Goal: Book appointment/travel/reservation

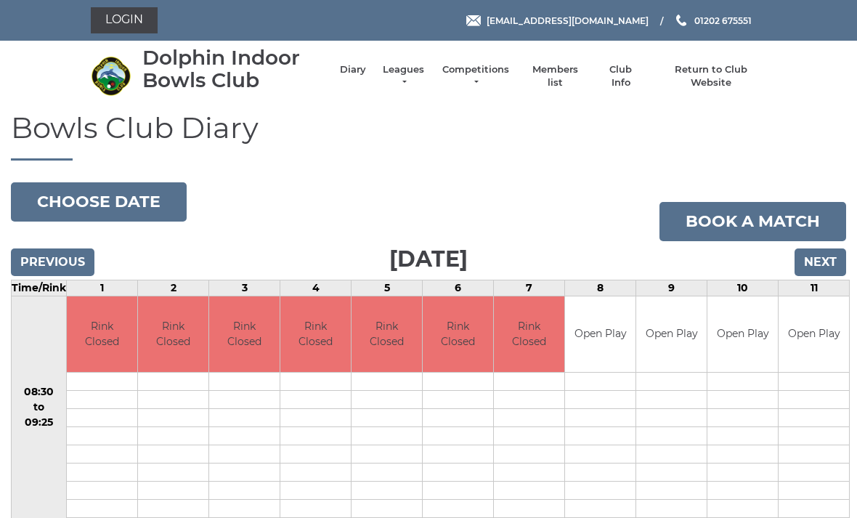
scroll to position [78, 0]
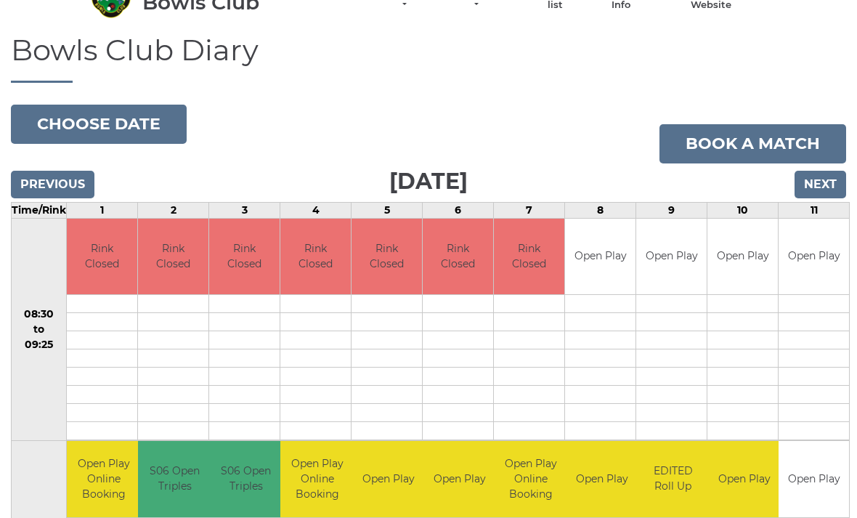
click at [132, 123] on button "Choose date" at bounding box center [99, 124] width 176 height 39
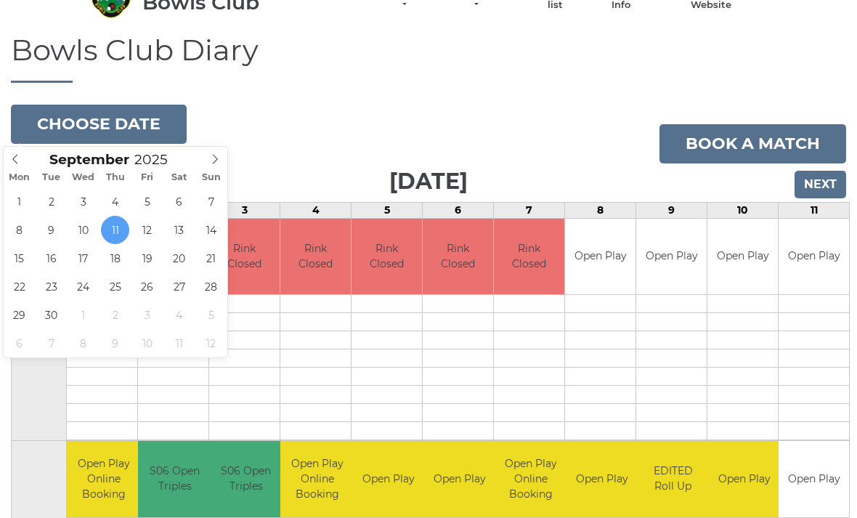
type input "2025-09-15"
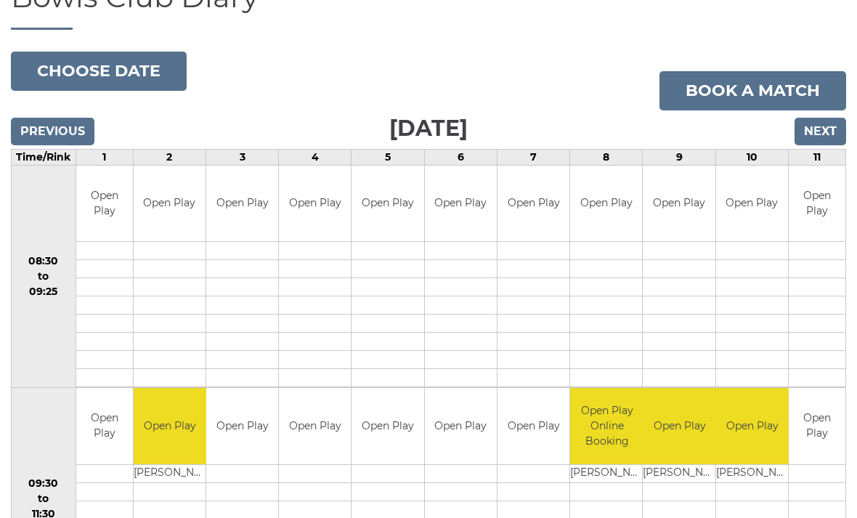
scroll to position [112, 0]
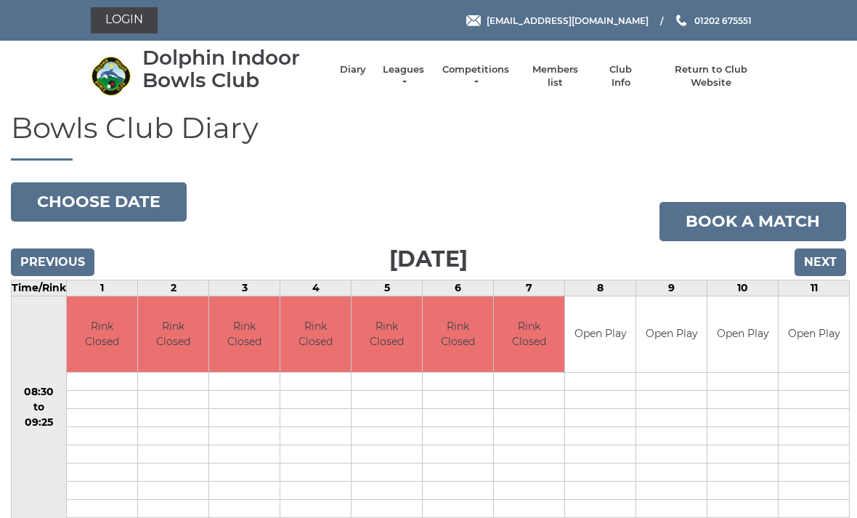
scroll to position [78, 0]
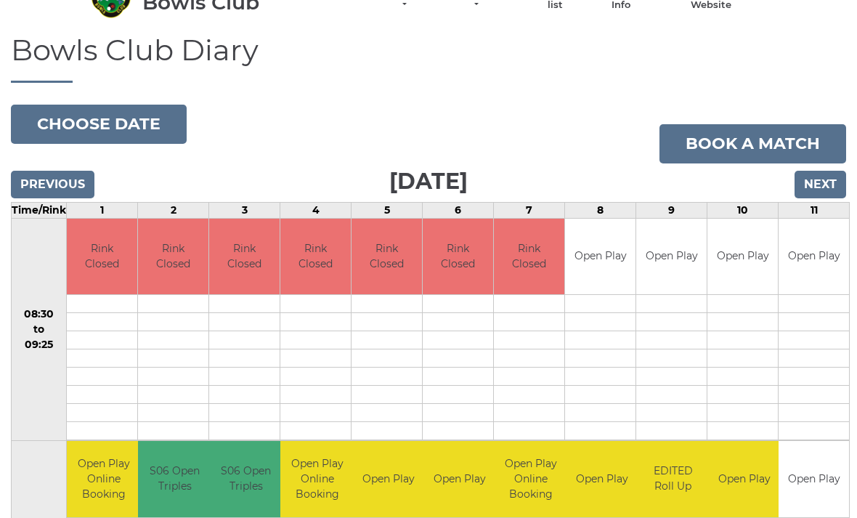
click at [133, 125] on button "Choose date" at bounding box center [99, 124] width 176 height 39
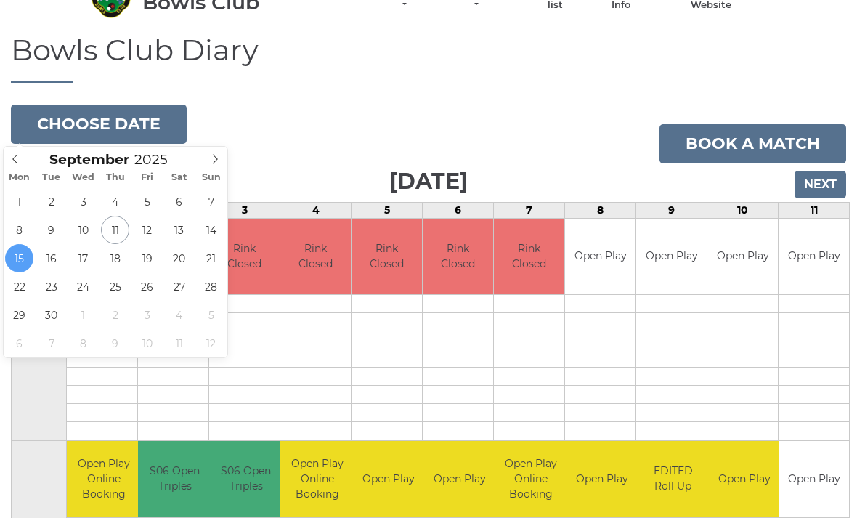
type input "[DATE]"
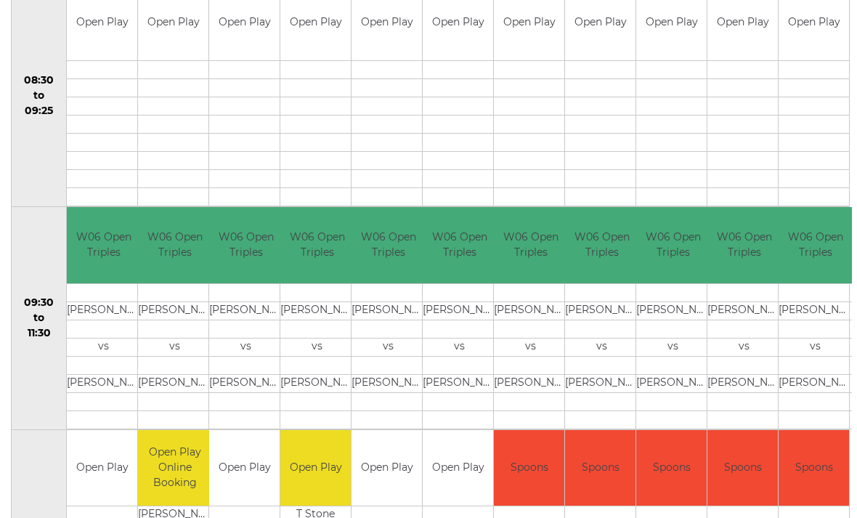
scroll to position [295, 0]
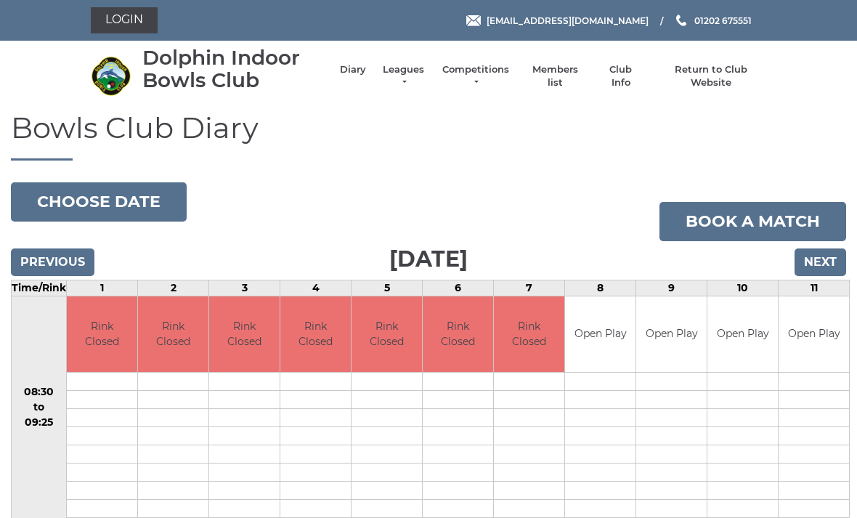
scroll to position [78, 0]
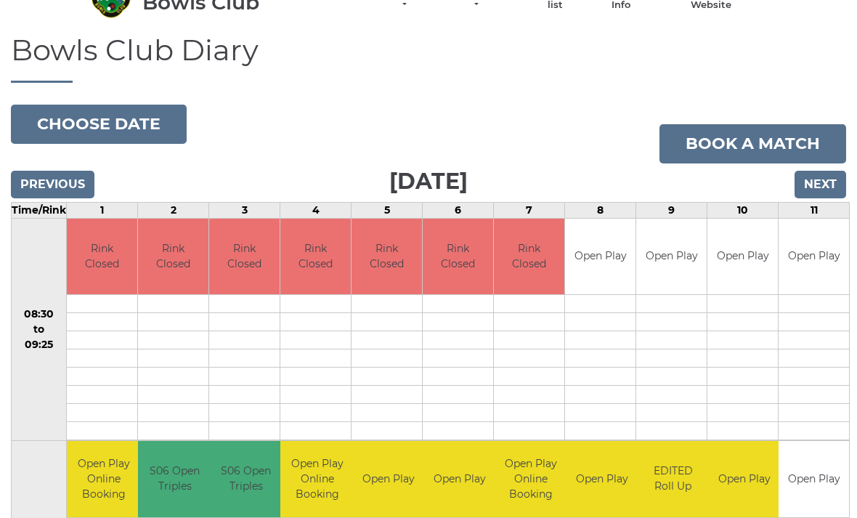
click at [119, 121] on button "Choose date" at bounding box center [99, 124] width 176 height 39
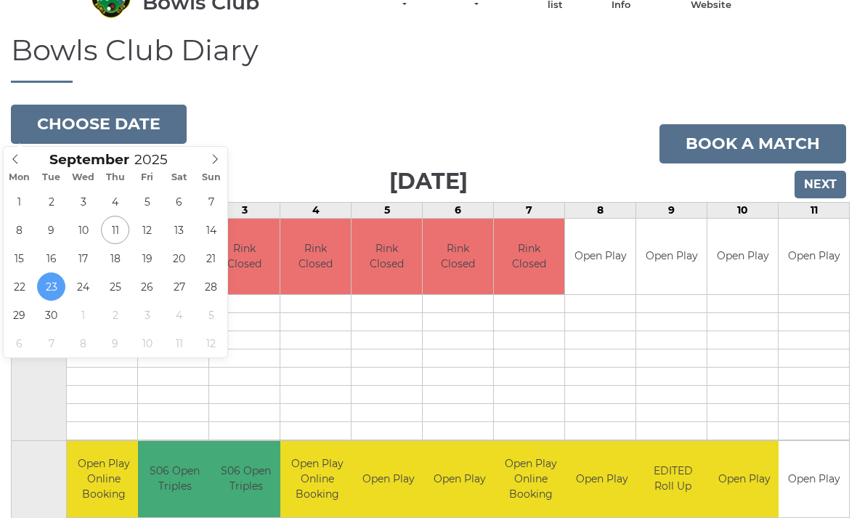
type input "[DATE]"
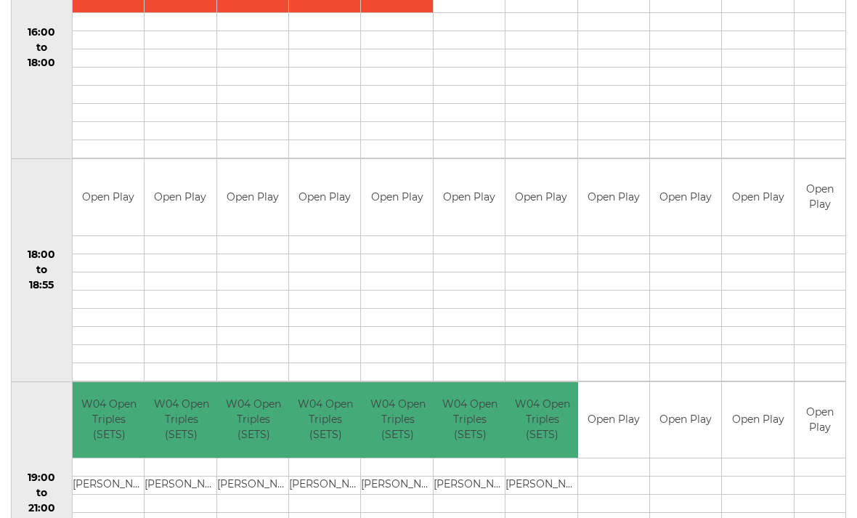
scroll to position [1249, 0]
